Goal: Transaction & Acquisition: Purchase product/service

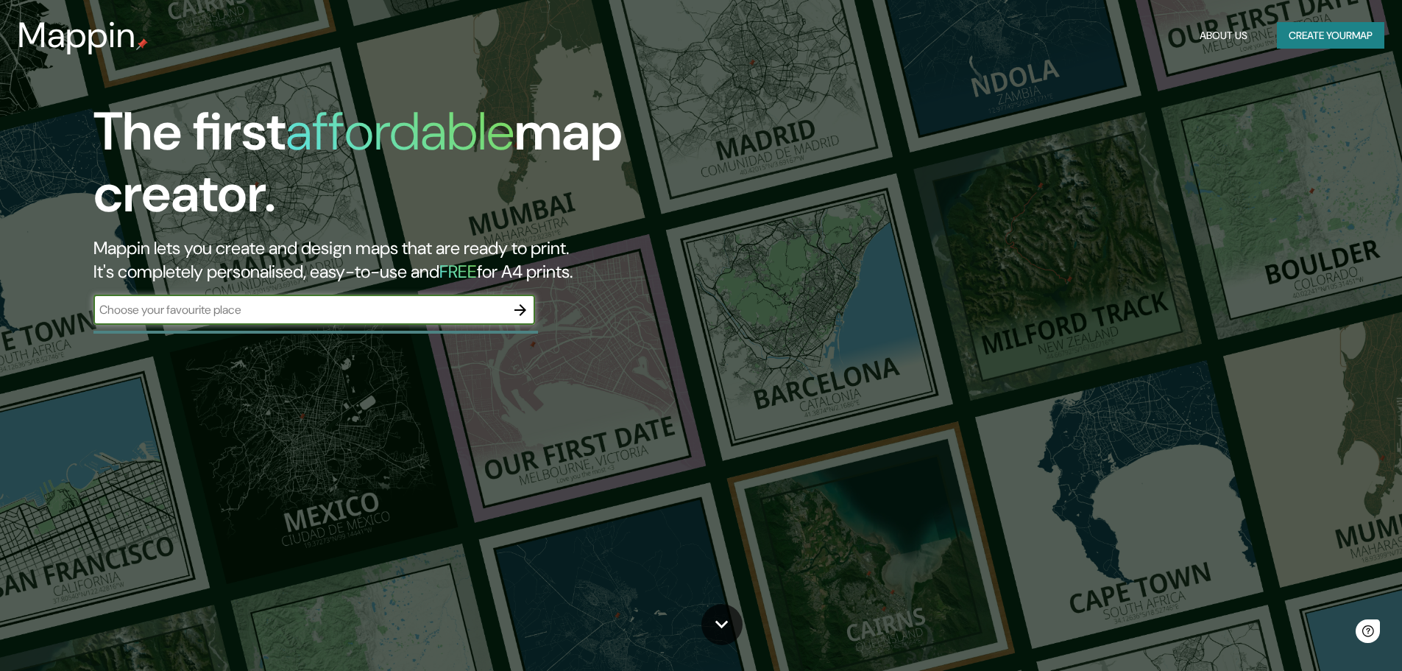
click at [246, 311] on input "text" at bounding box center [299, 309] width 412 height 17
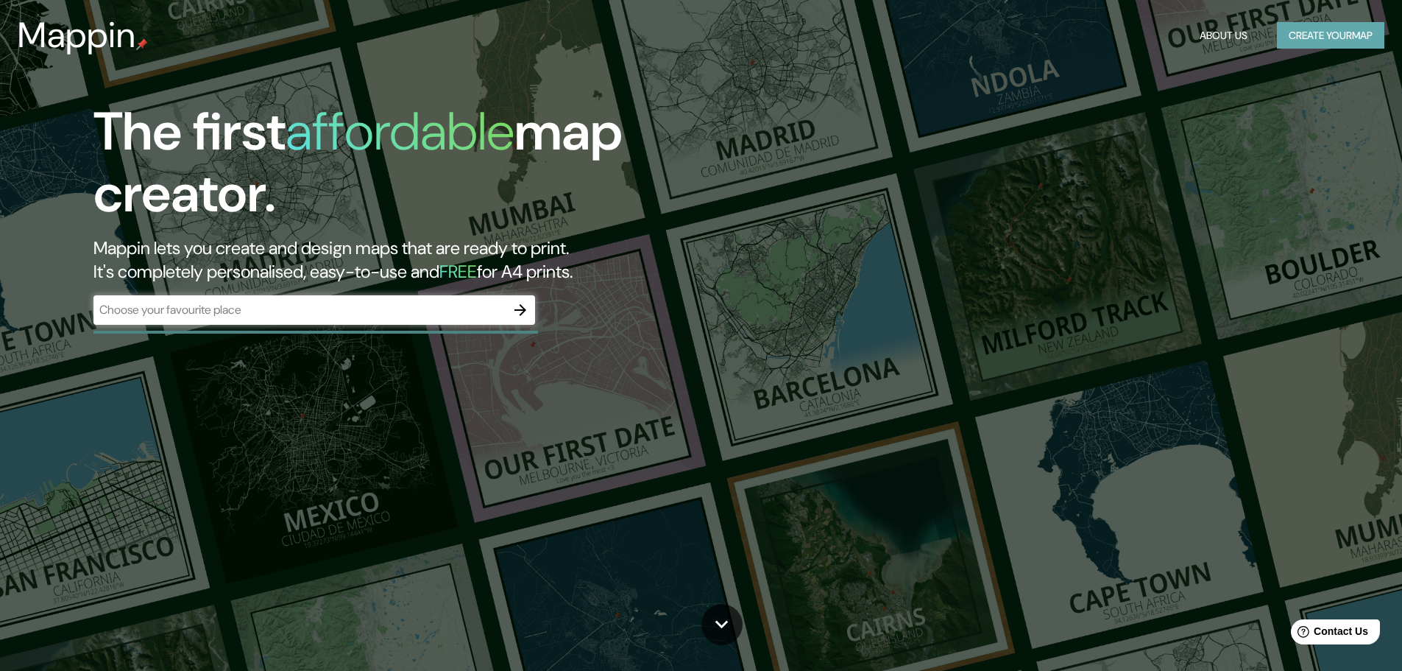
click at [1331, 27] on button "Create your map" at bounding box center [1330, 35] width 107 height 27
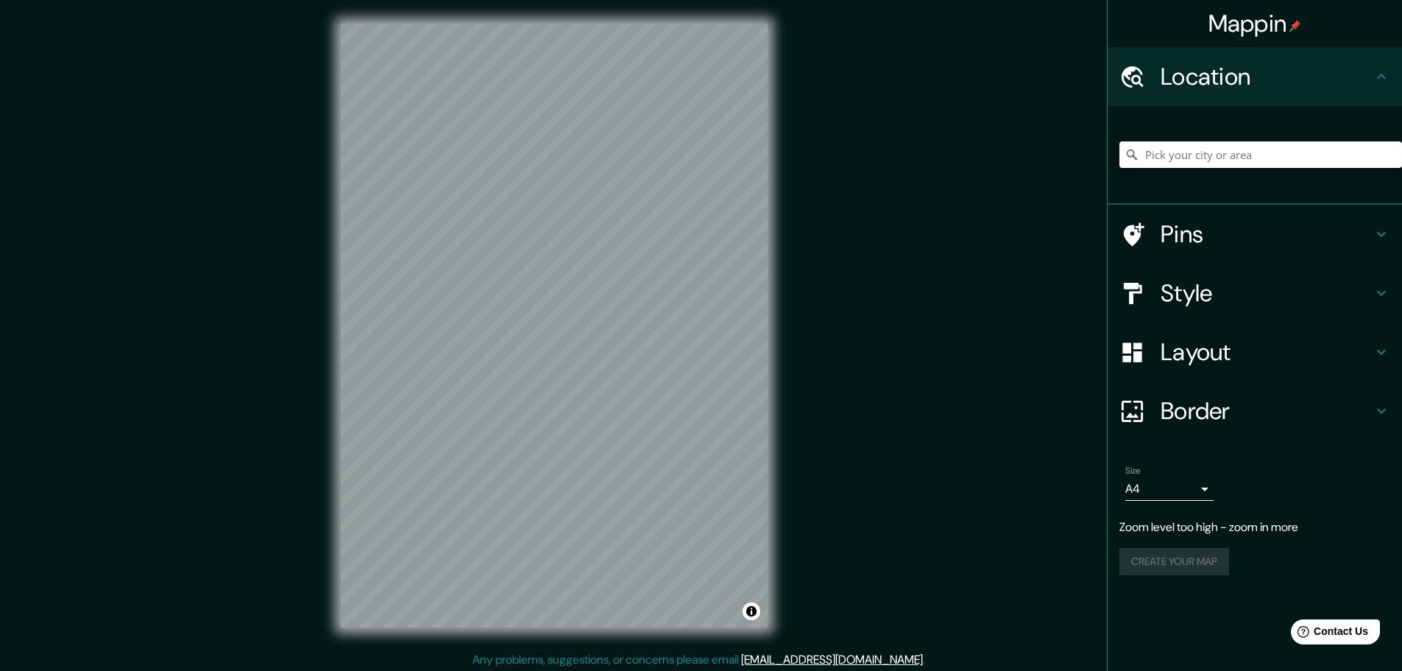
click at [1225, 284] on h4 "Style" at bounding box center [1267, 292] width 212 height 29
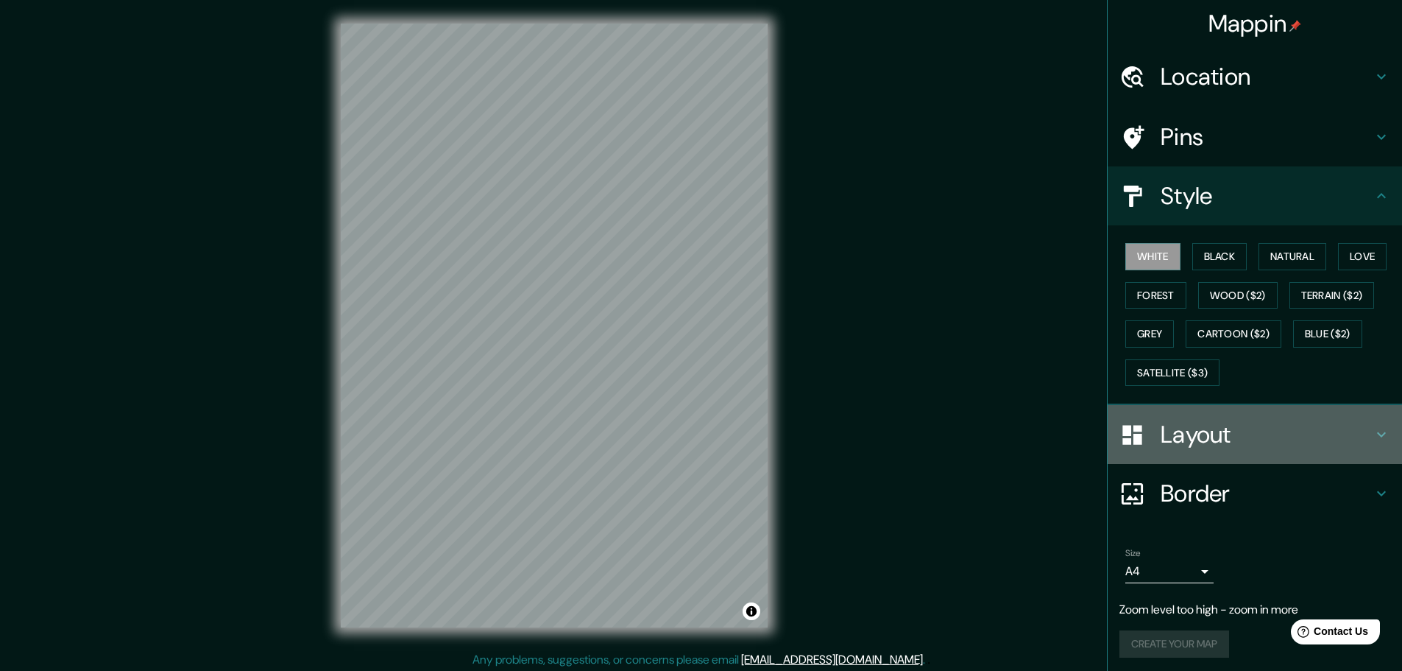
click at [1207, 432] on h4 "Layout" at bounding box center [1267, 434] width 212 height 29
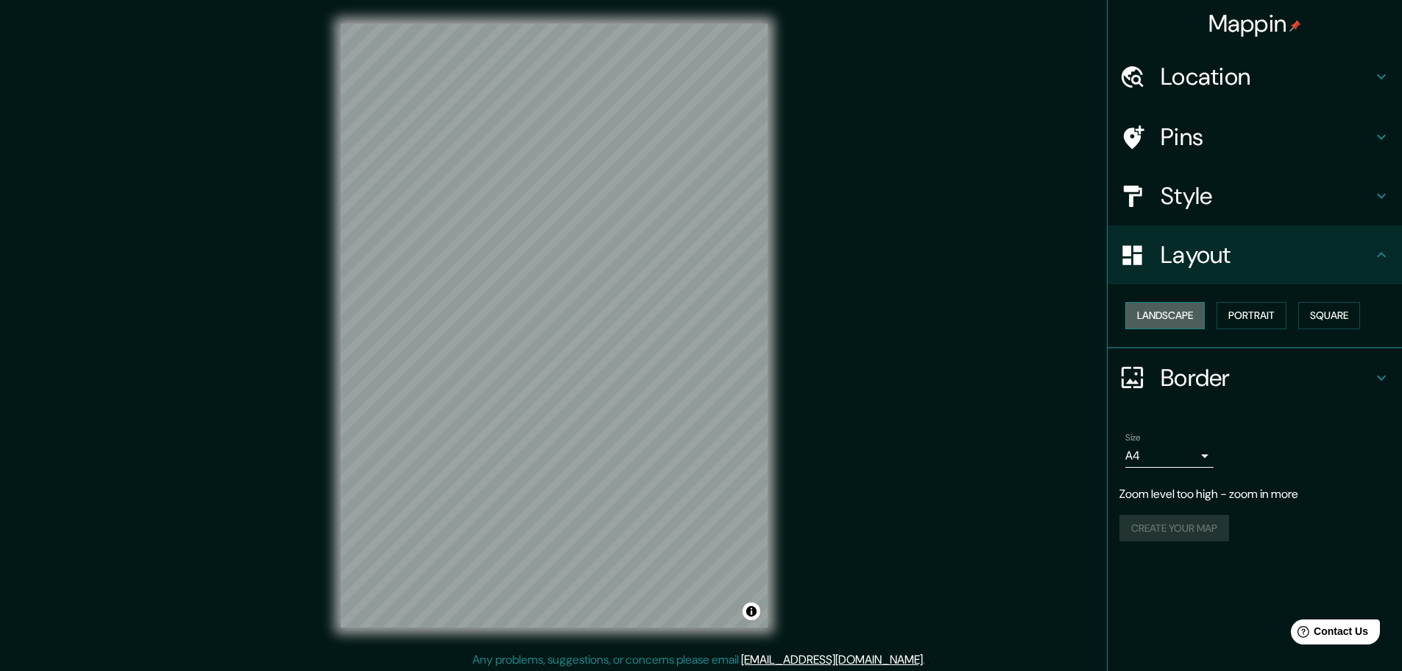
click at [1193, 320] on button "Landscape" at bounding box center [1166, 315] width 80 height 27
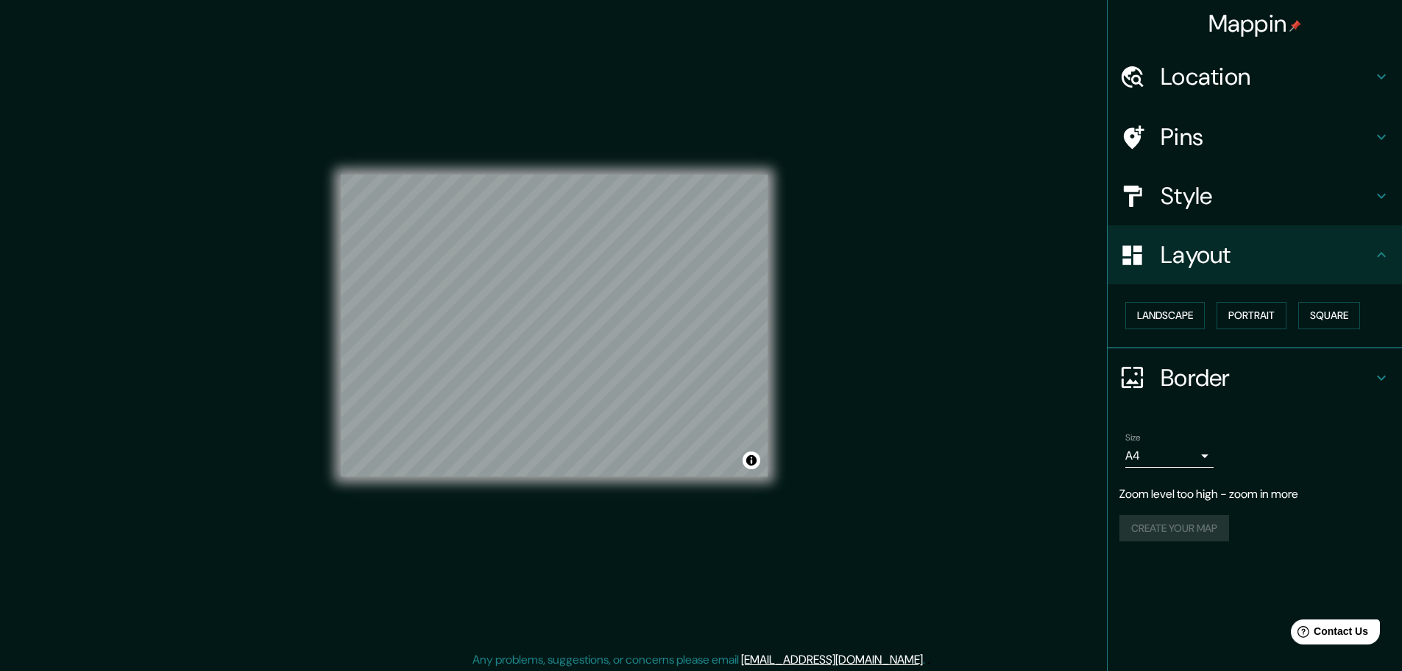
click at [1198, 456] on body "Mappin Location Pins Style Layout Landscape Portrait Square Border Choose a bor…" at bounding box center [701, 335] width 1402 height 671
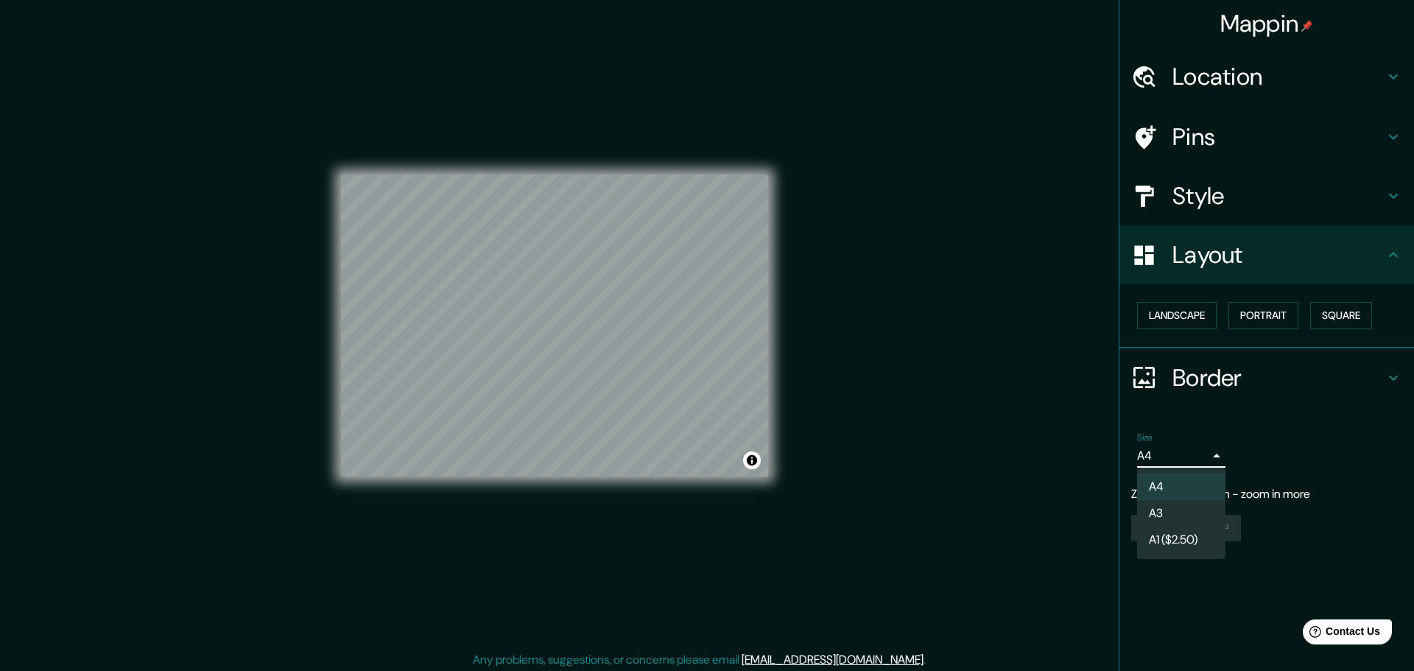
click at [1266, 451] on div at bounding box center [707, 335] width 1414 height 671
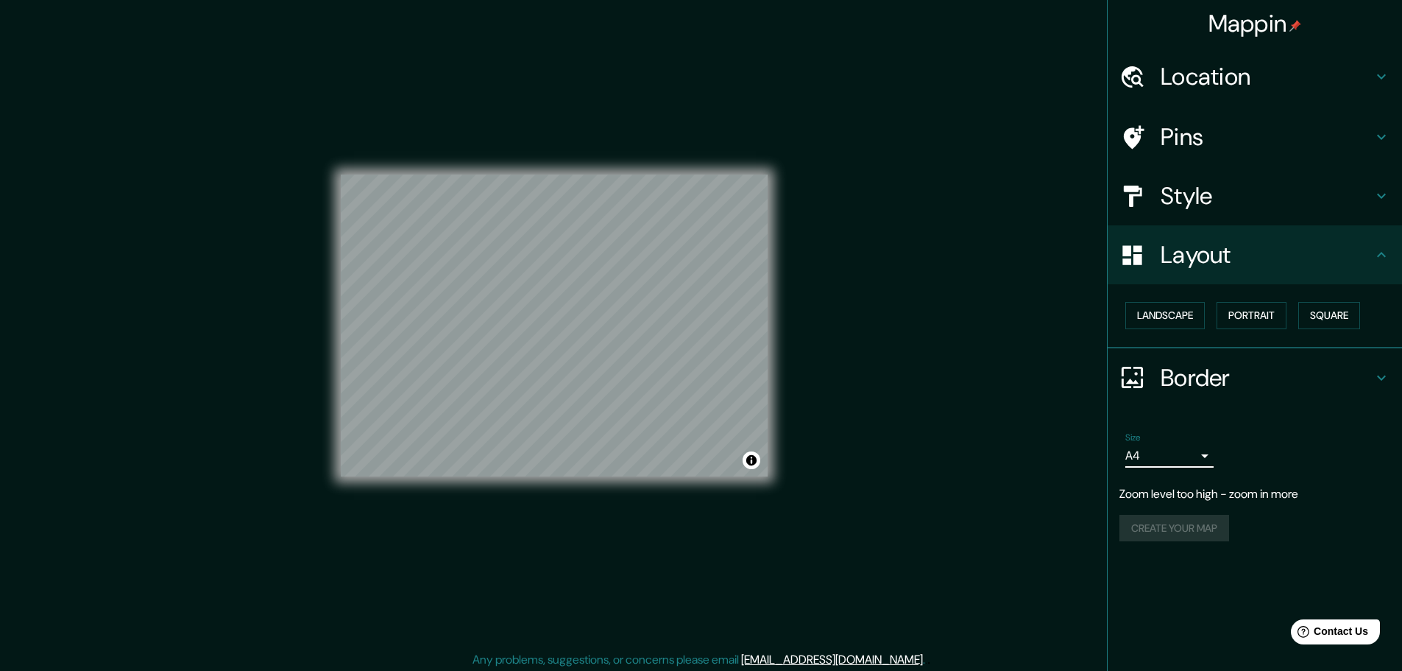
click at [1211, 454] on body "Mappin Location Pins Style Layout Landscape Portrait Square Border Choose a bor…" at bounding box center [701, 335] width 1402 height 671
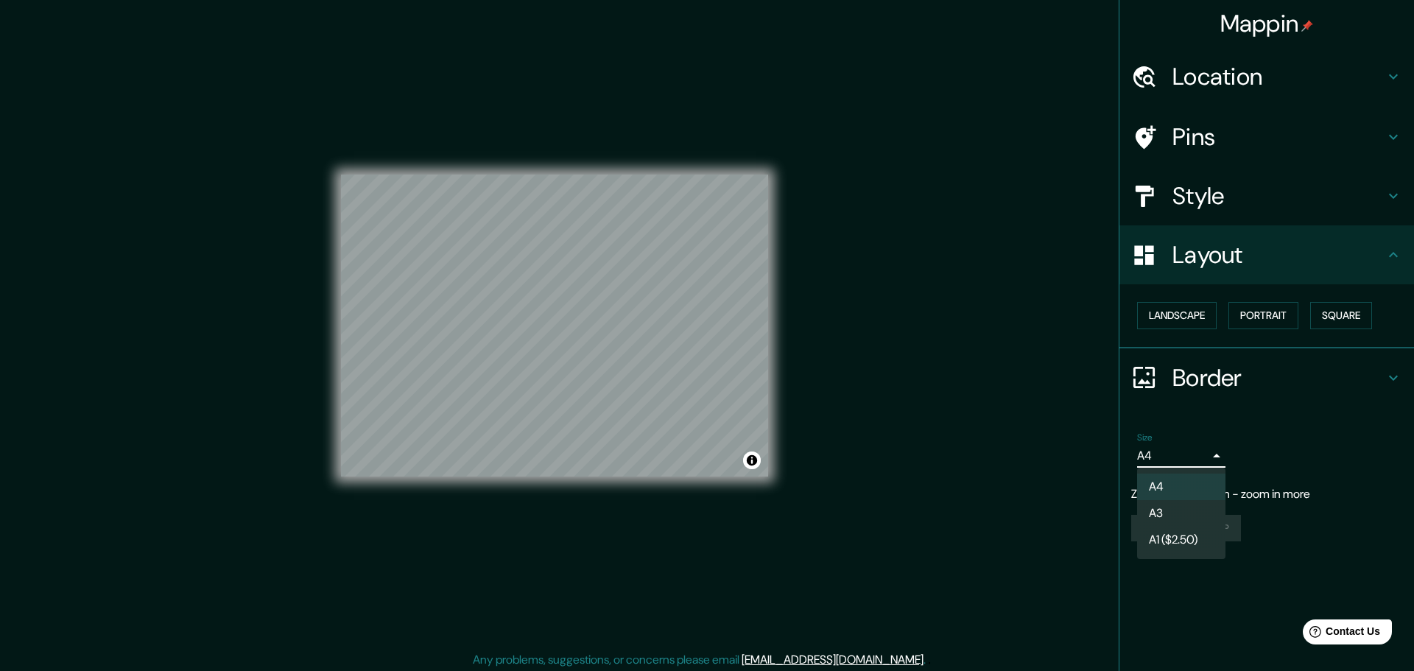
click at [1191, 505] on li "A3" at bounding box center [1181, 513] width 88 height 27
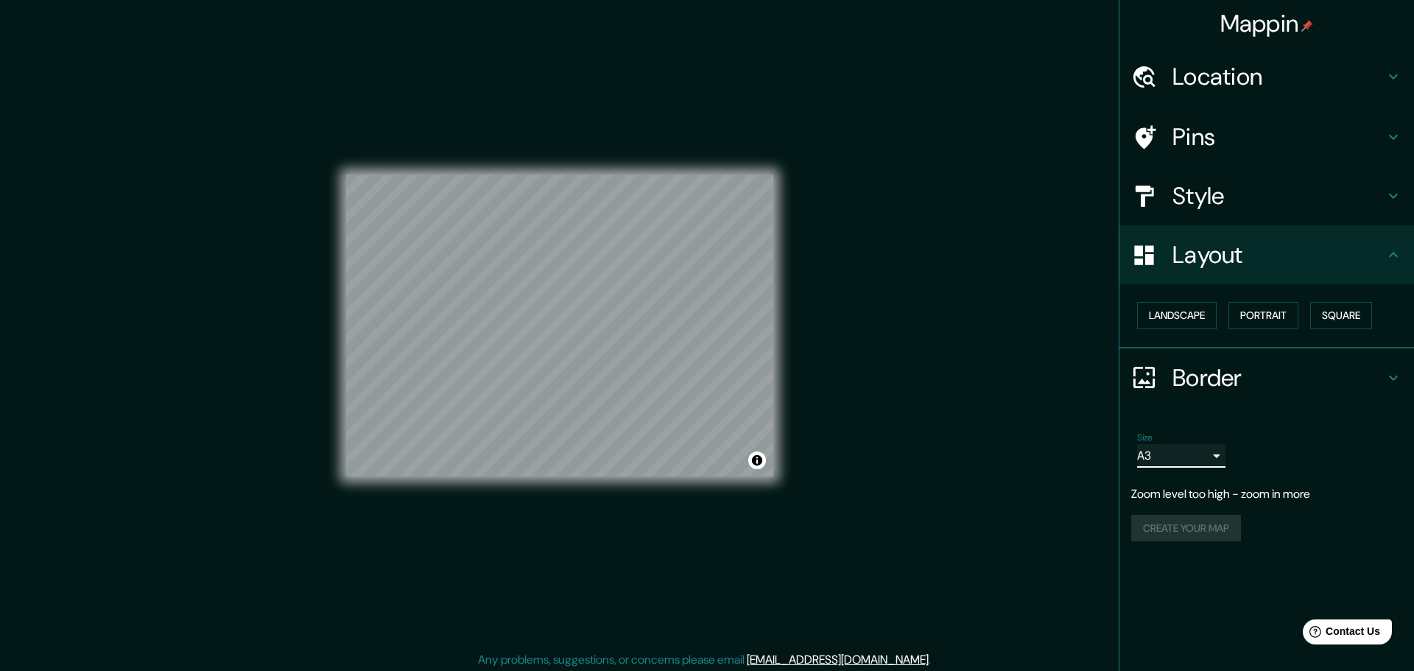
type input "a4"
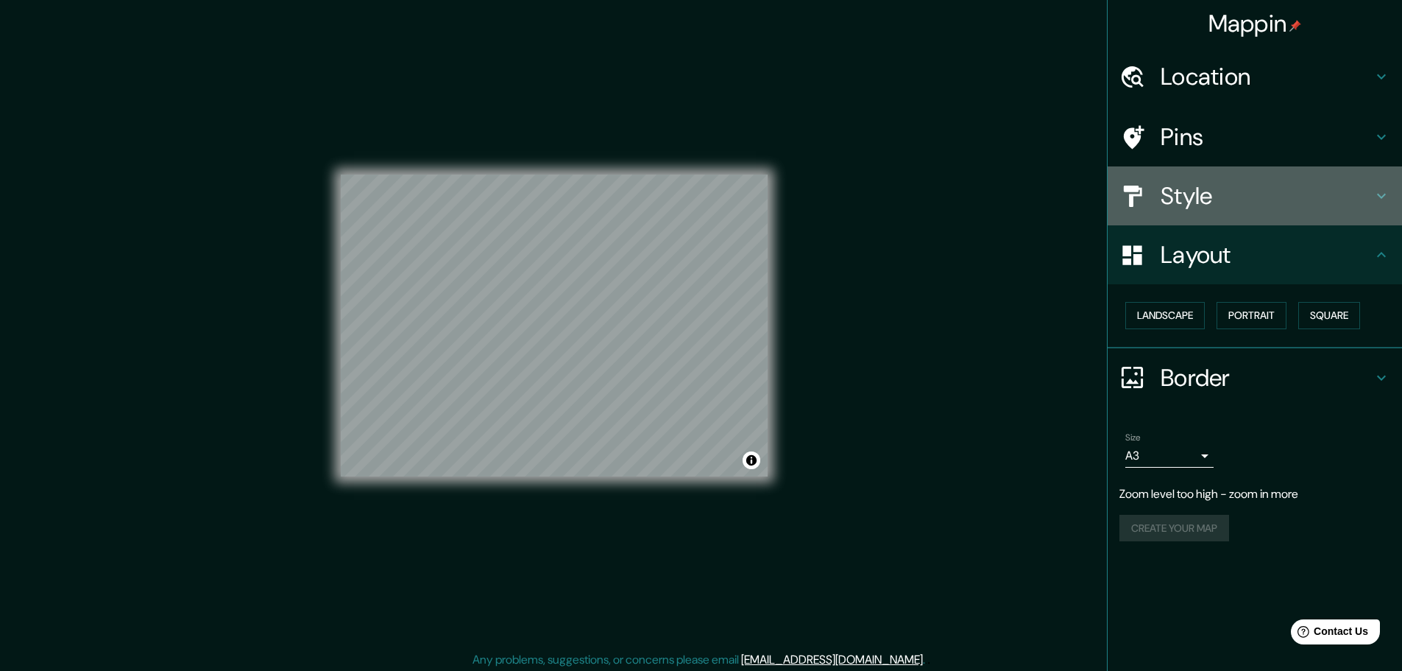
click at [1207, 203] on h4 "Style" at bounding box center [1267, 195] width 212 height 29
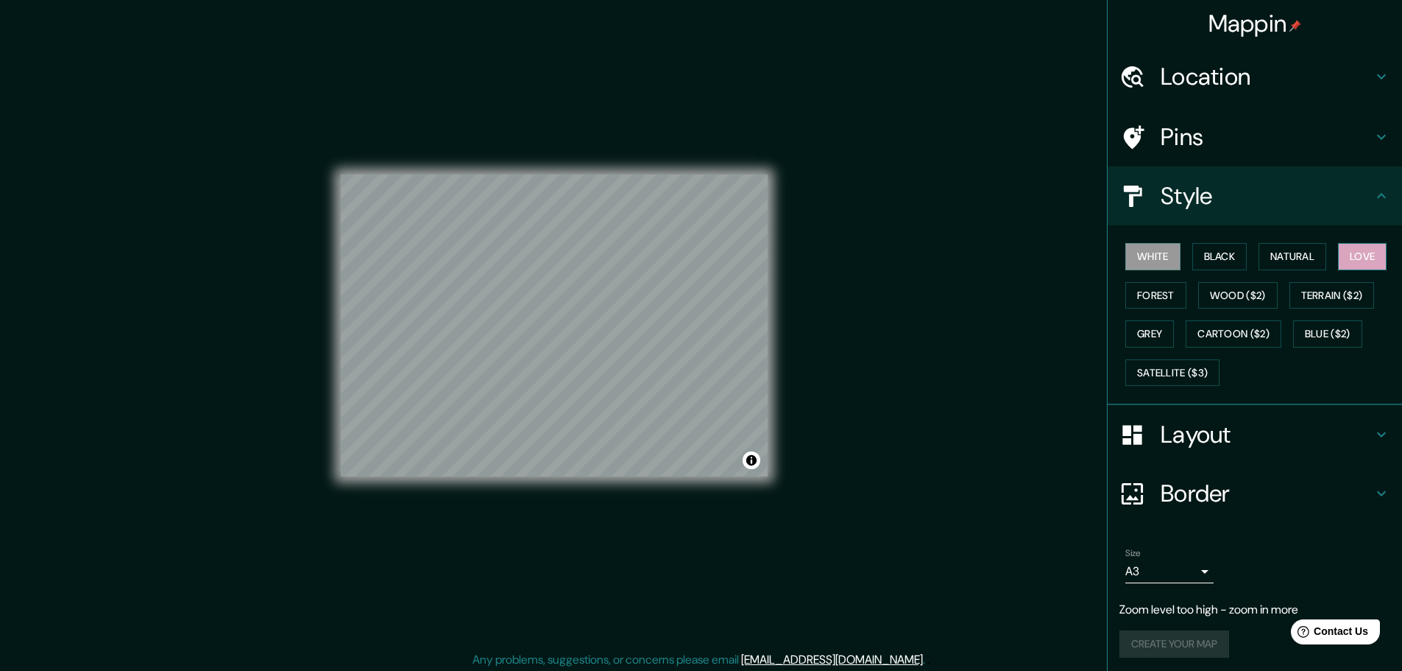
click at [1355, 253] on button "Love" at bounding box center [1362, 256] width 49 height 27
click at [1298, 258] on button "Natural" at bounding box center [1293, 256] width 68 height 27
click at [1223, 258] on button "Black" at bounding box center [1220, 256] width 55 height 27
click at [1151, 255] on button "White" at bounding box center [1153, 256] width 55 height 27
click at [1139, 293] on button "Forest" at bounding box center [1156, 295] width 61 height 27
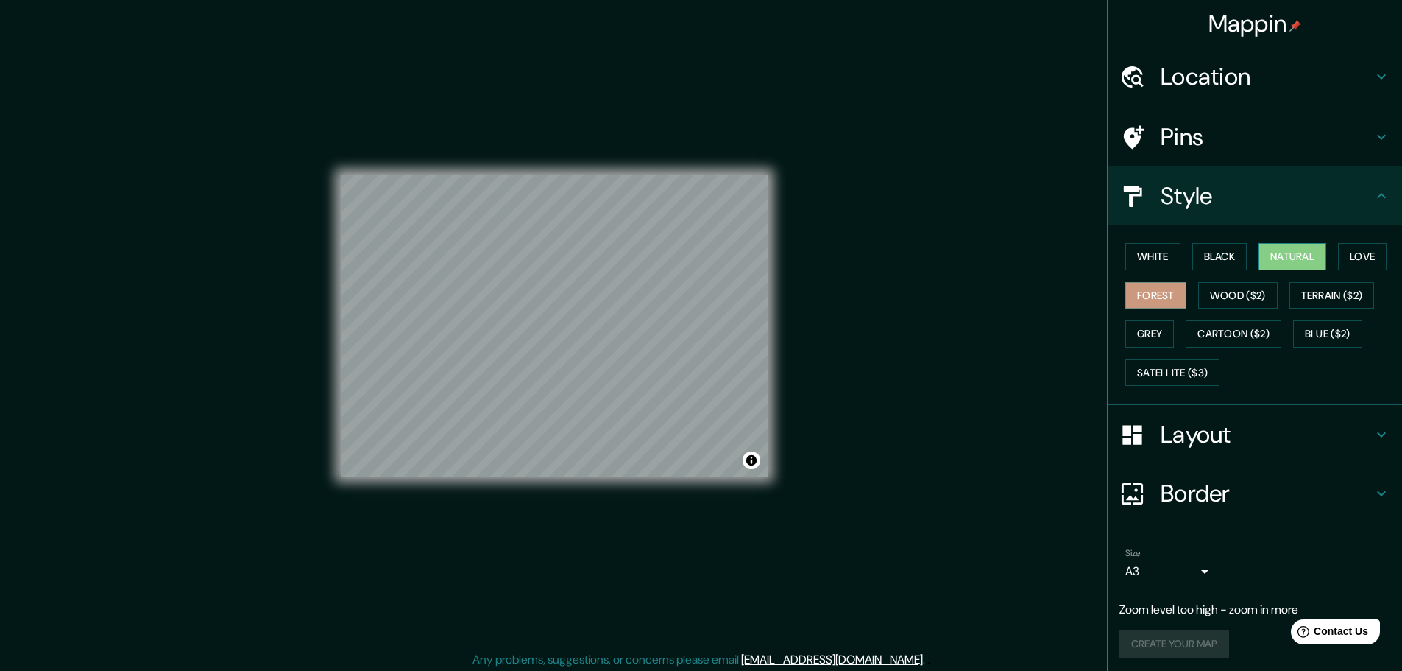
click at [1268, 255] on button "Natural" at bounding box center [1293, 256] width 68 height 27
click at [1224, 152] on div "Pins" at bounding box center [1255, 136] width 294 height 59
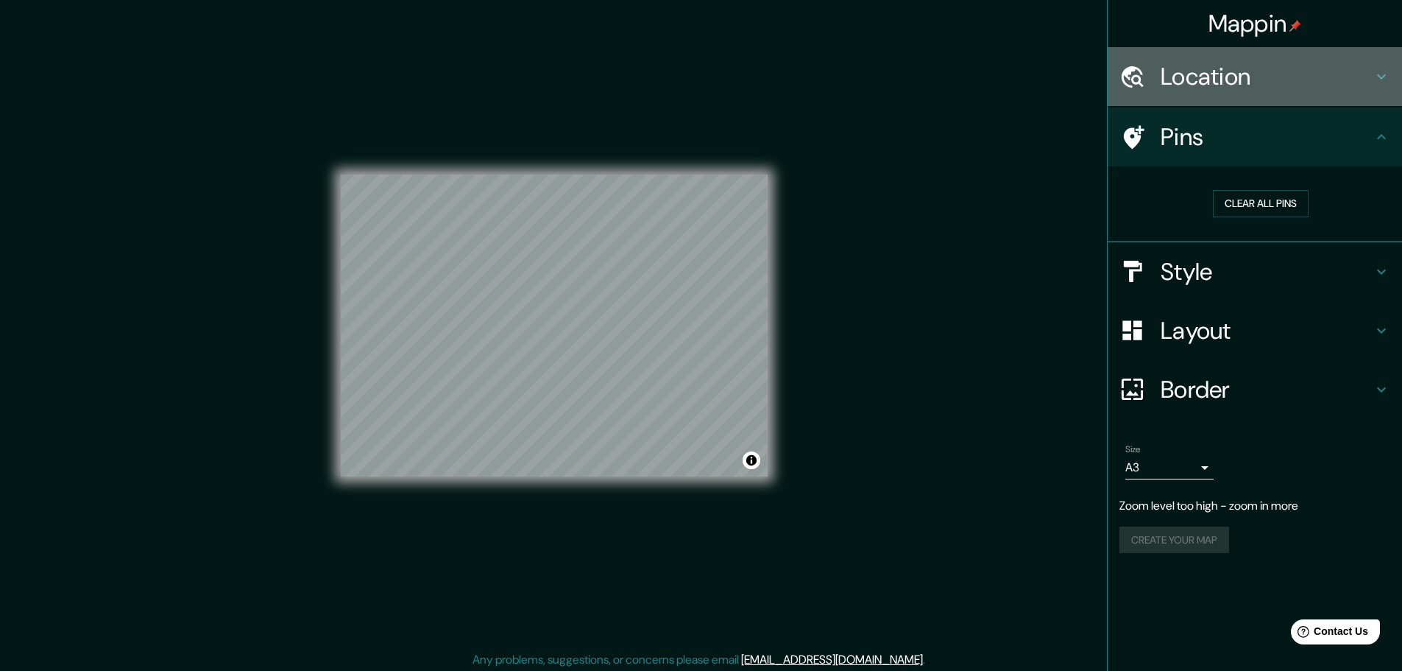
click at [1236, 81] on h4 "Location" at bounding box center [1267, 76] width 212 height 29
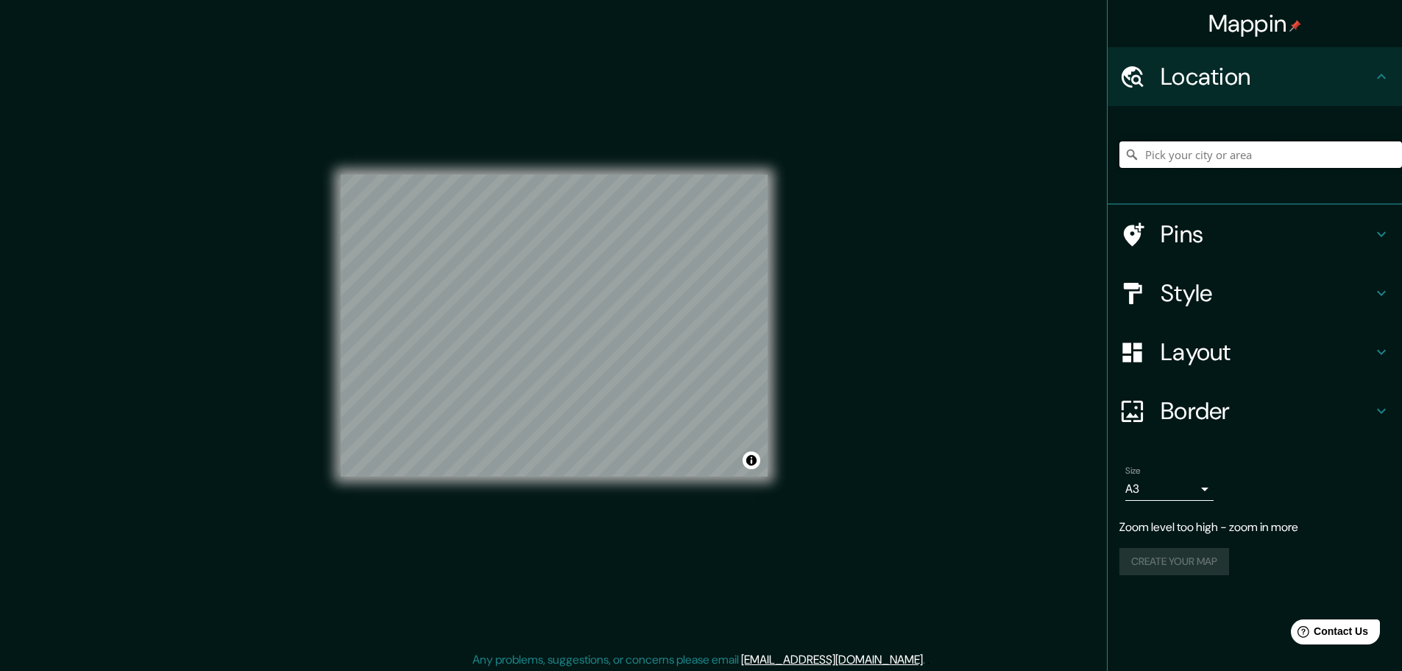
click at [1199, 153] on input "Pick your city or area" at bounding box center [1261, 154] width 283 height 27
click at [1211, 150] on input "Pick your city or area" at bounding box center [1261, 154] width 283 height 27
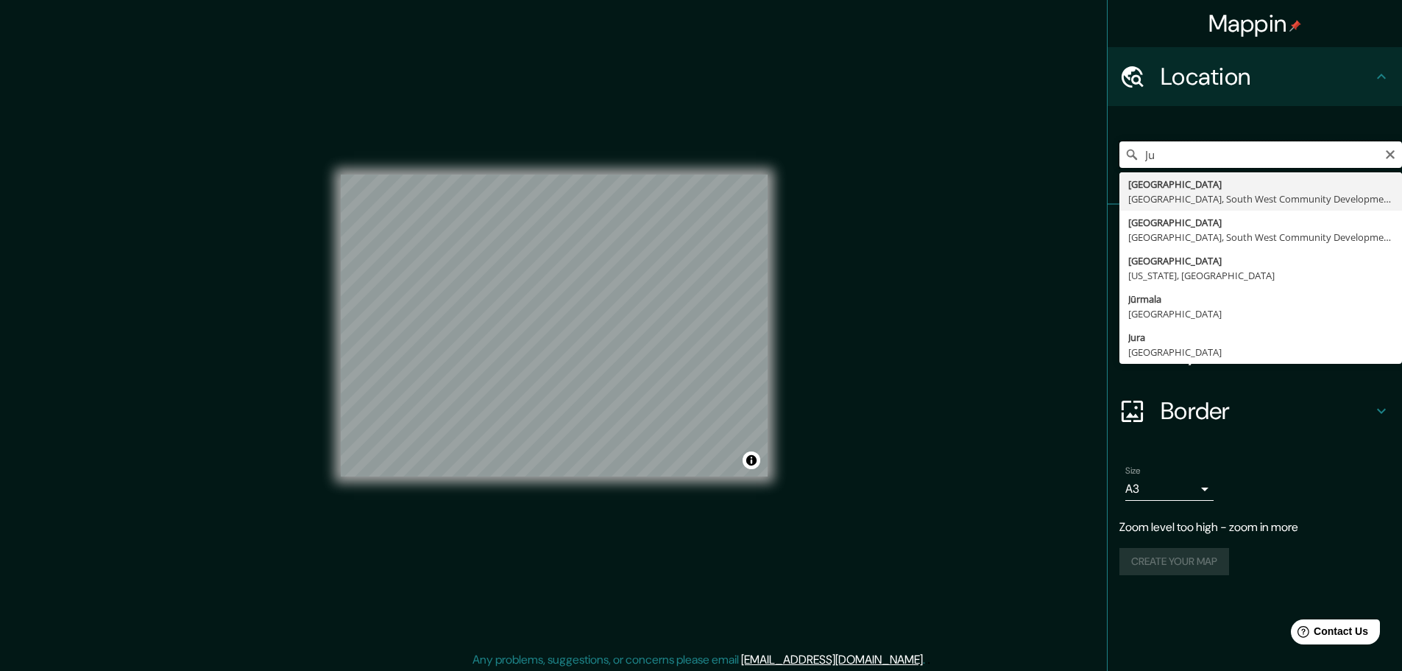
type input "J"
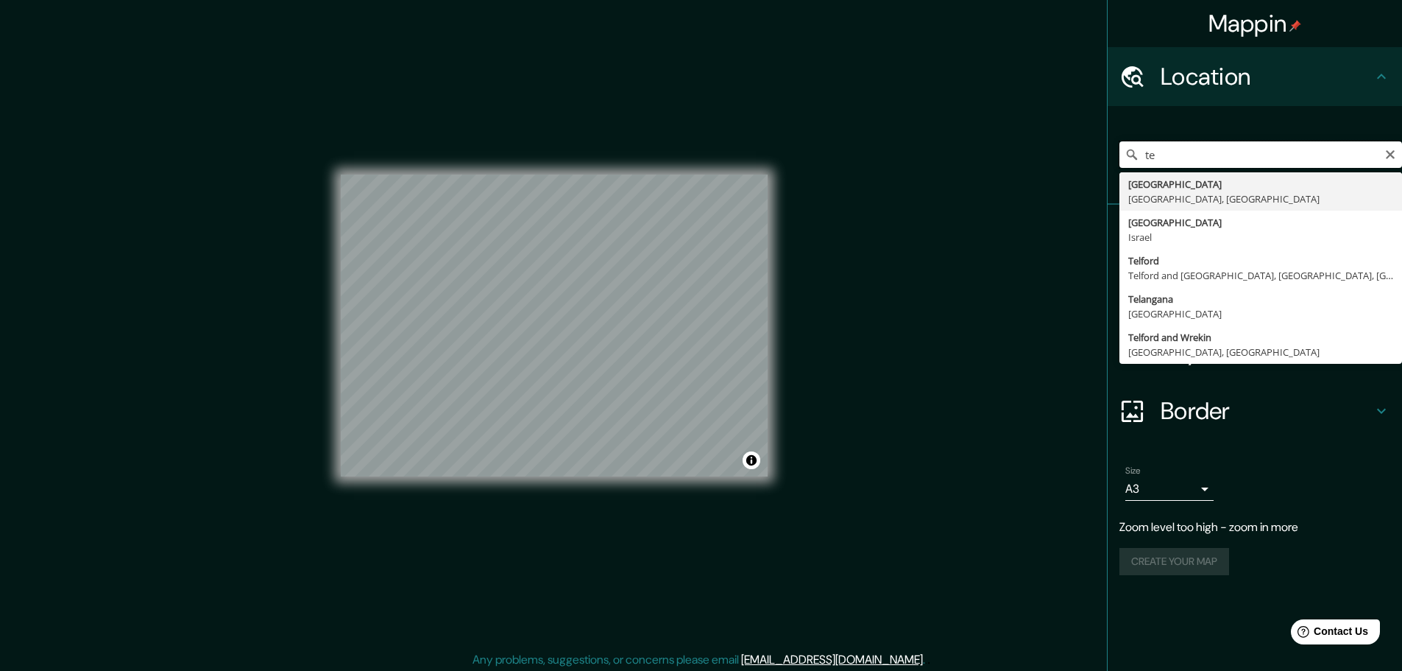
type input "t"
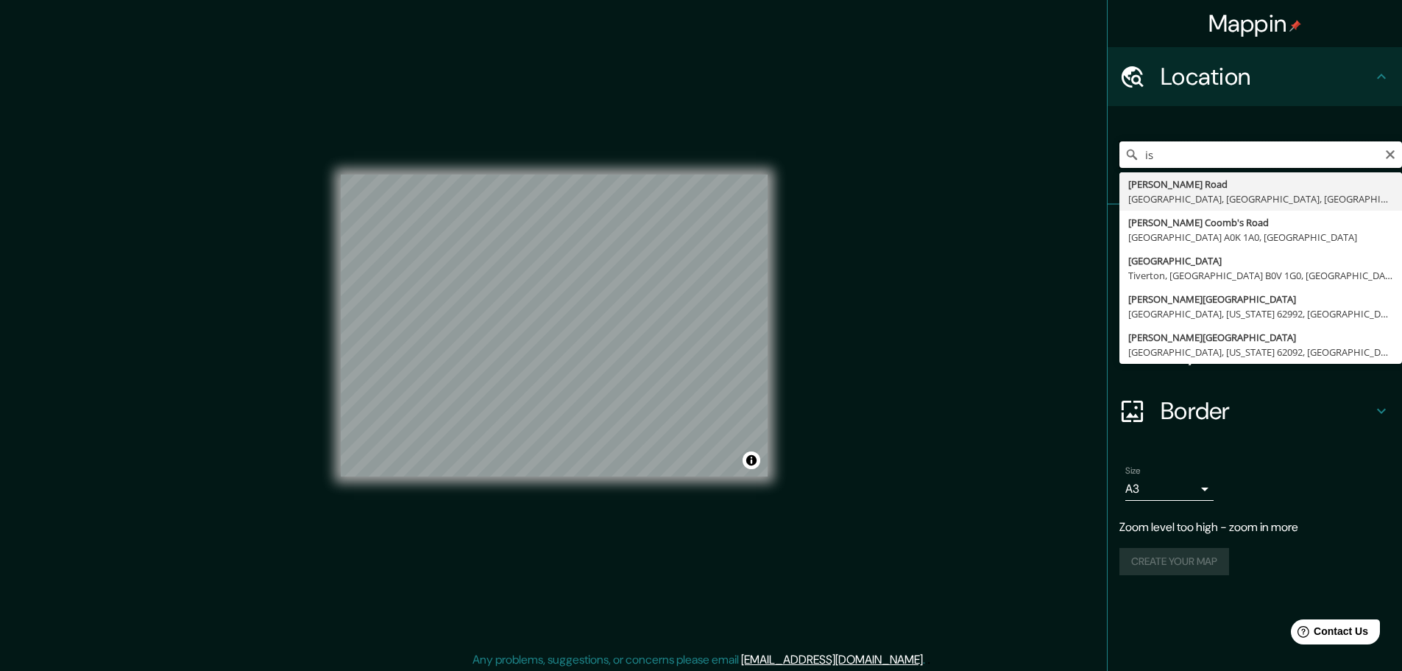
type input "i"
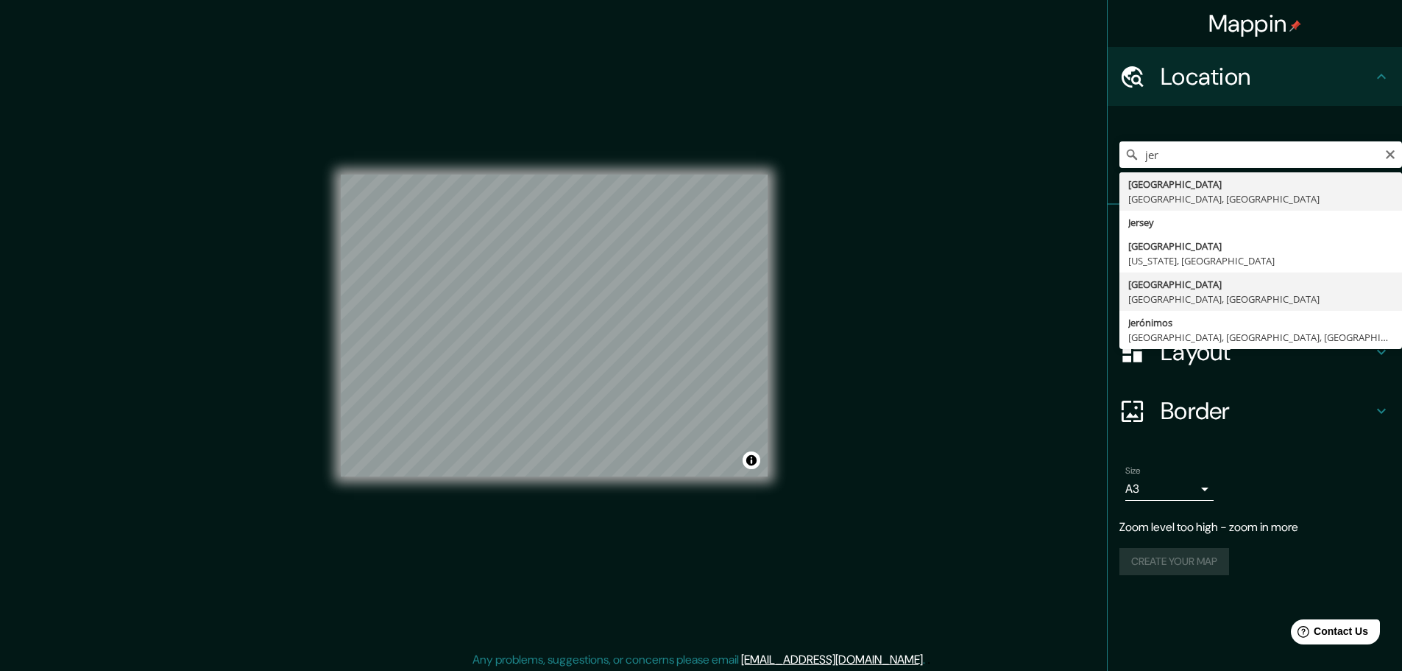
type input "[GEOGRAPHIC_DATA], [GEOGRAPHIC_DATA], [GEOGRAPHIC_DATA]"
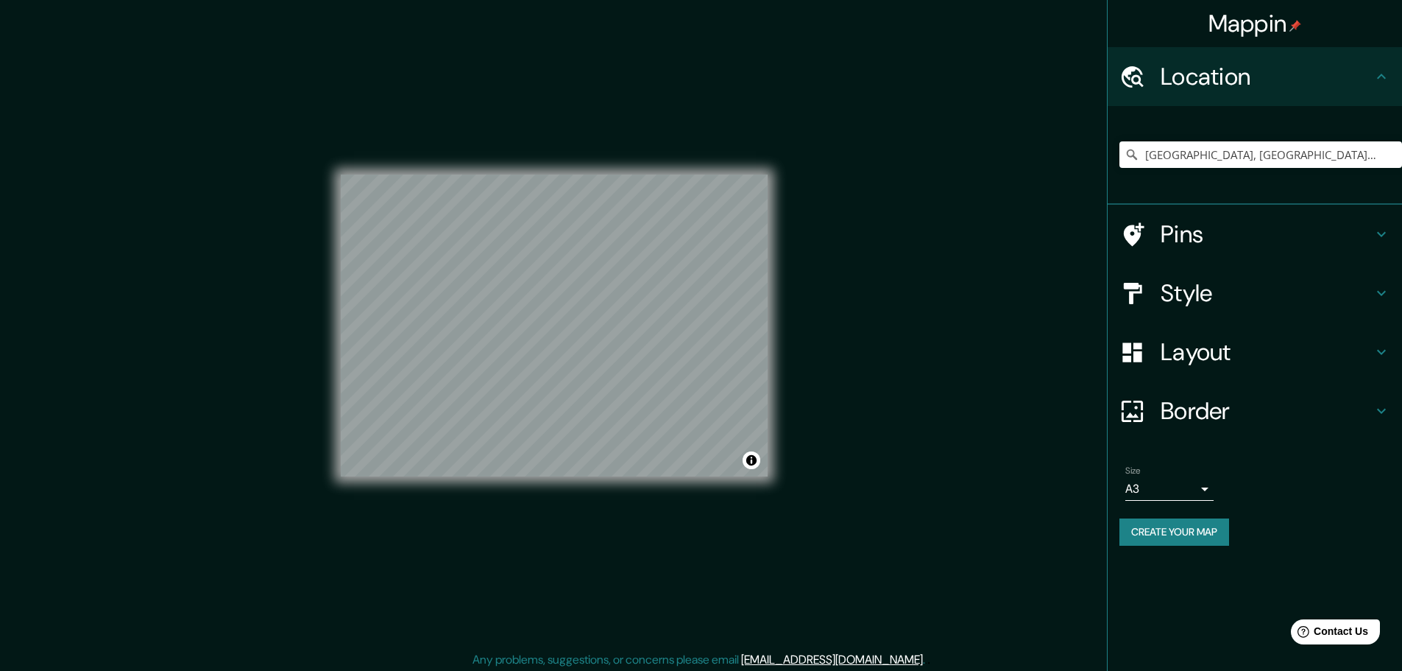
click at [1194, 218] on div "Pins" at bounding box center [1255, 234] width 294 height 59
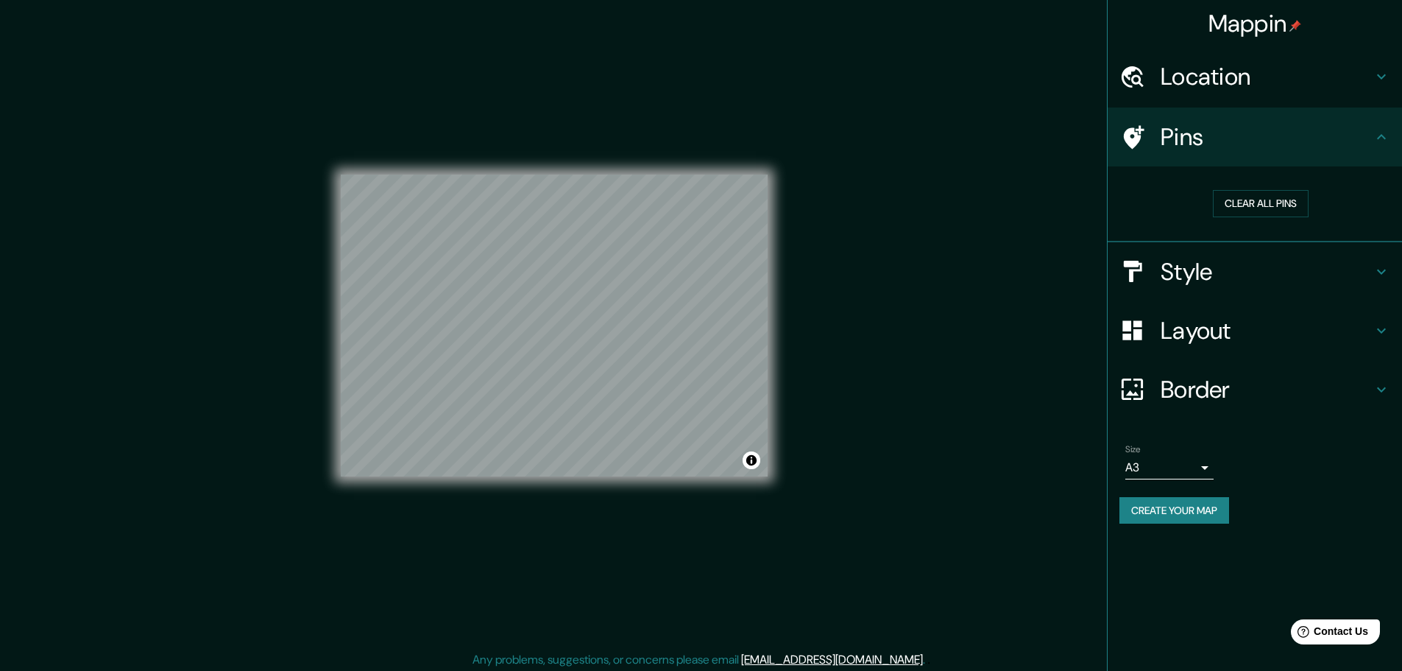
click at [1224, 74] on h4 "Location" at bounding box center [1267, 76] width 212 height 29
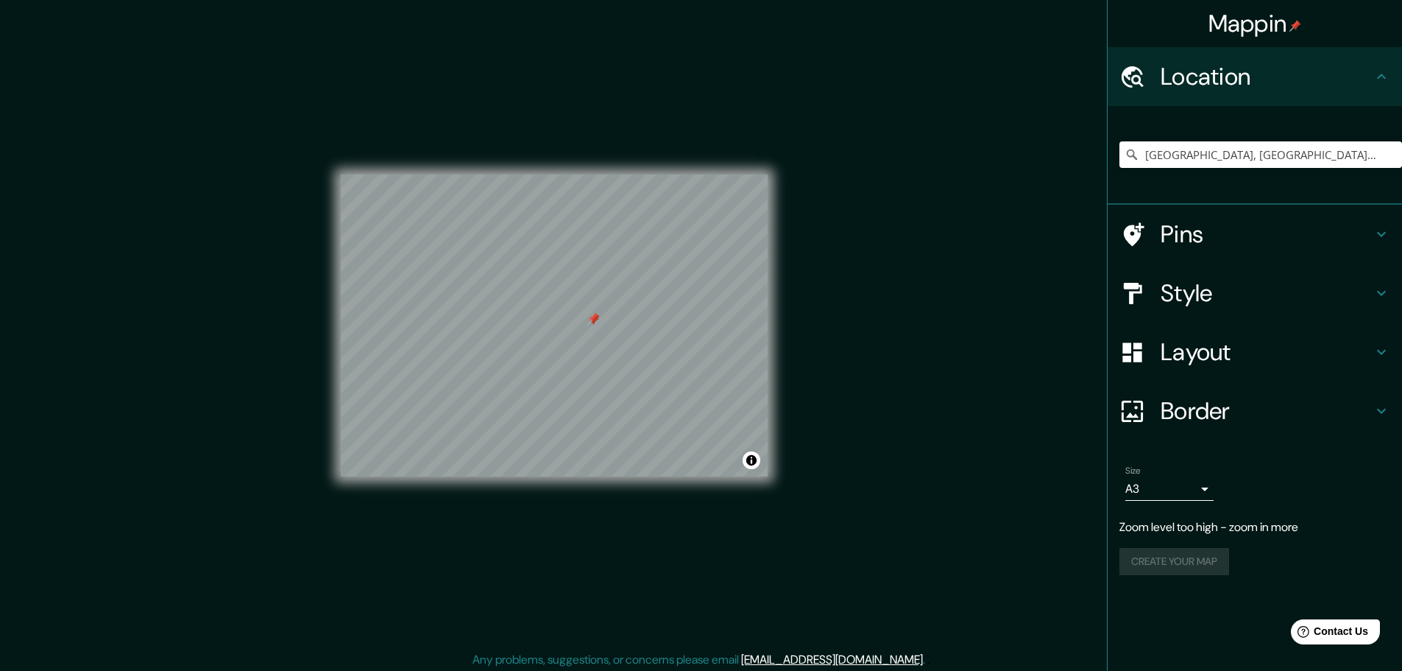
click at [1232, 242] on h4 "Pins" at bounding box center [1267, 233] width 212 height 29
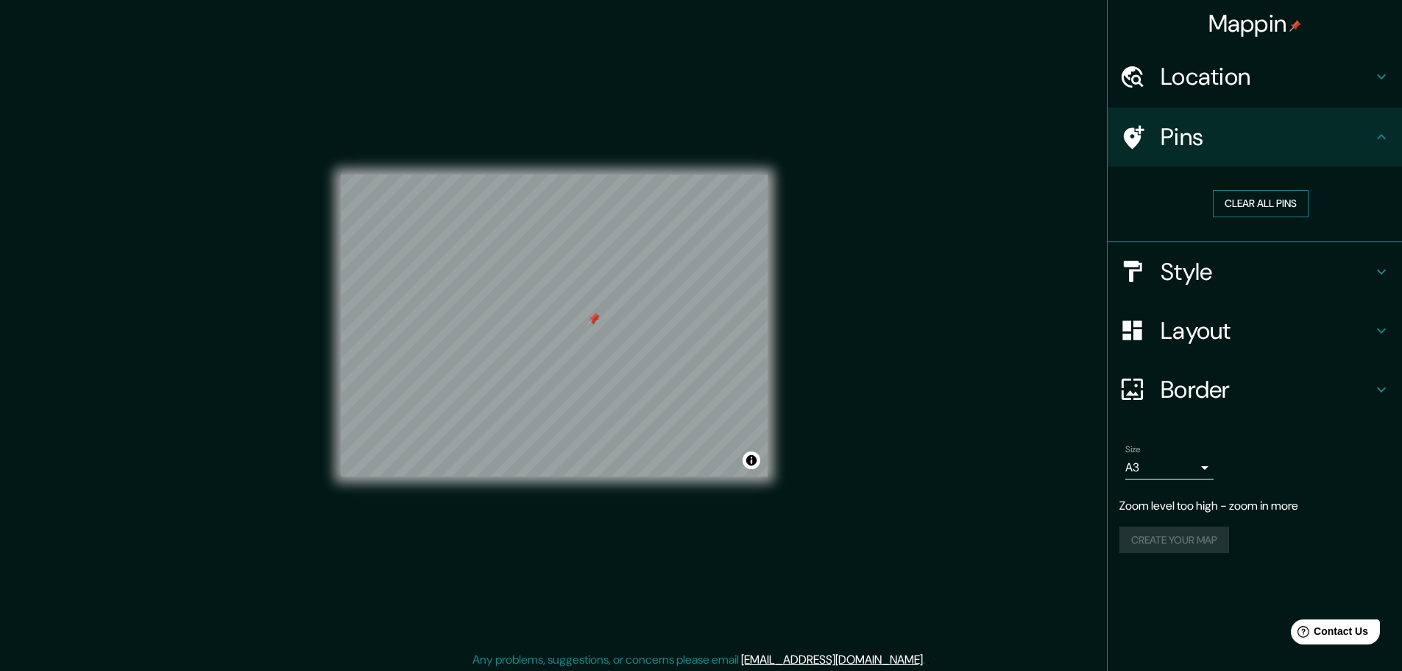
click at [1269, 201] on button "Clear all pins" at bounding box center [1261, 203] width 96 height 27
